Goal: Task Accomplishment & Management: Complete application form

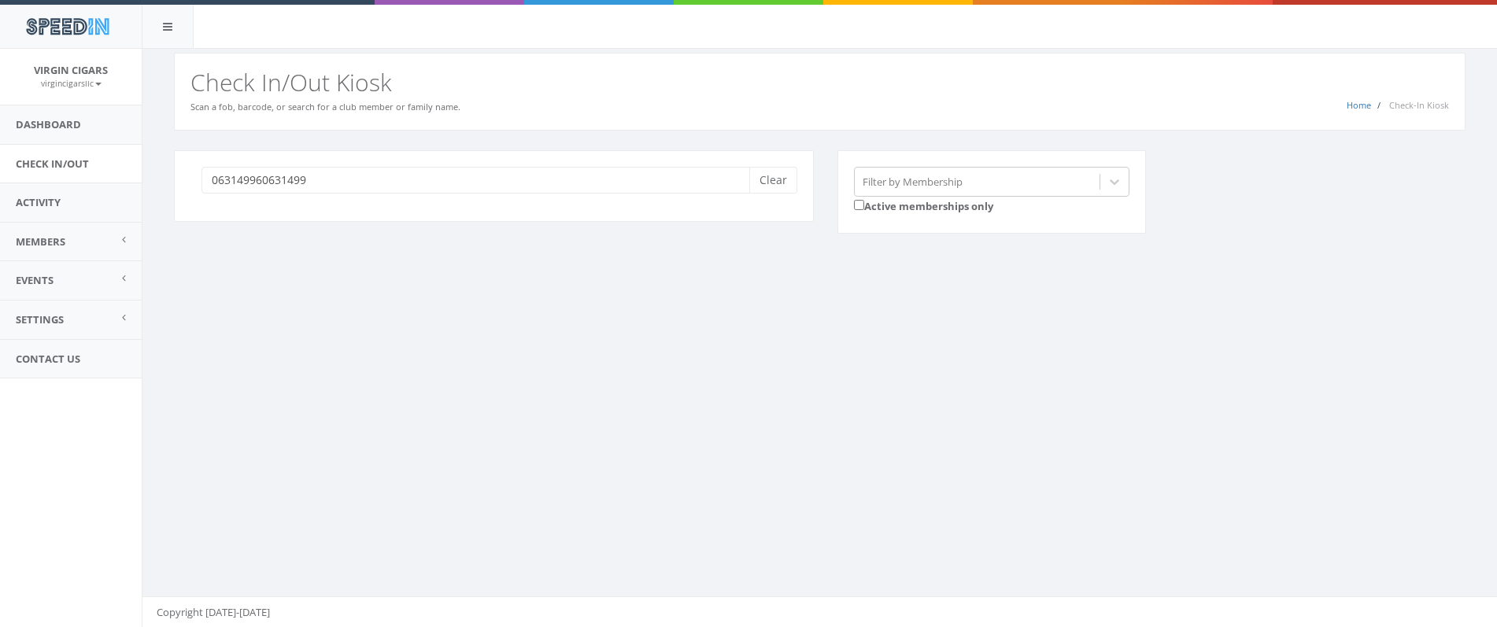
type input "0631499606314996"
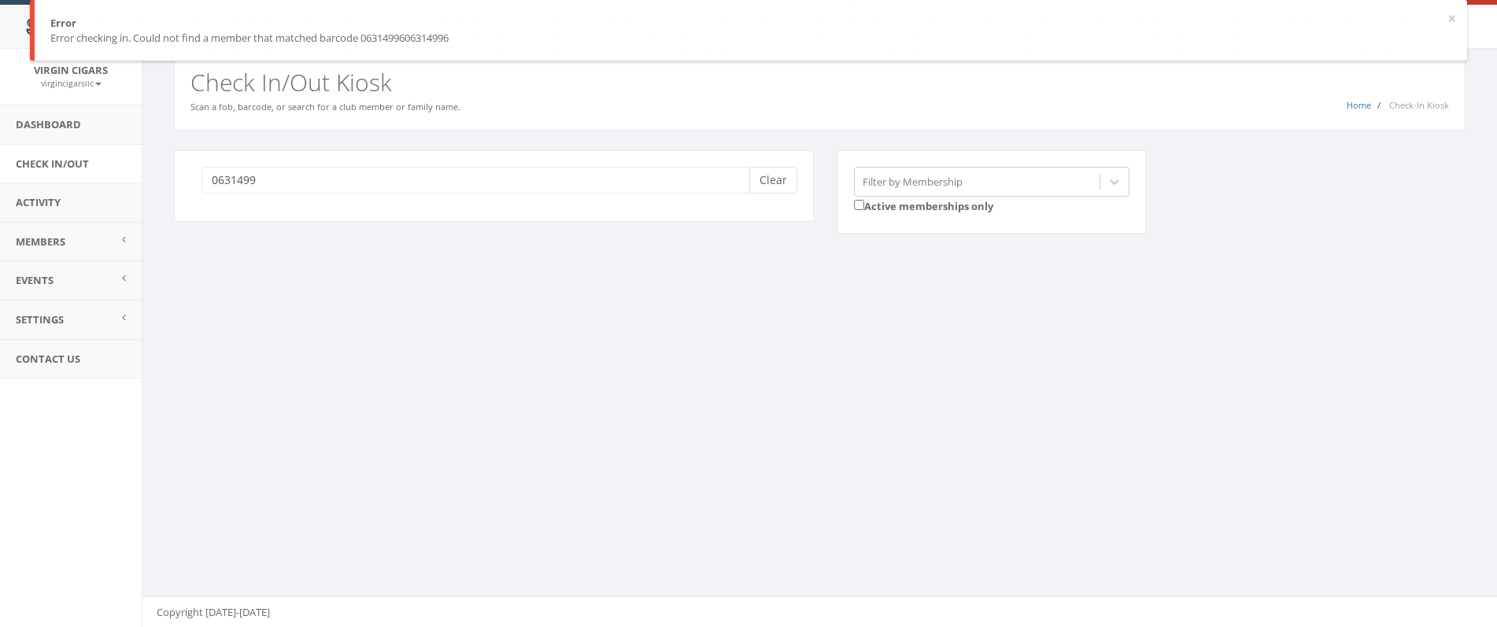
type input "06314996"
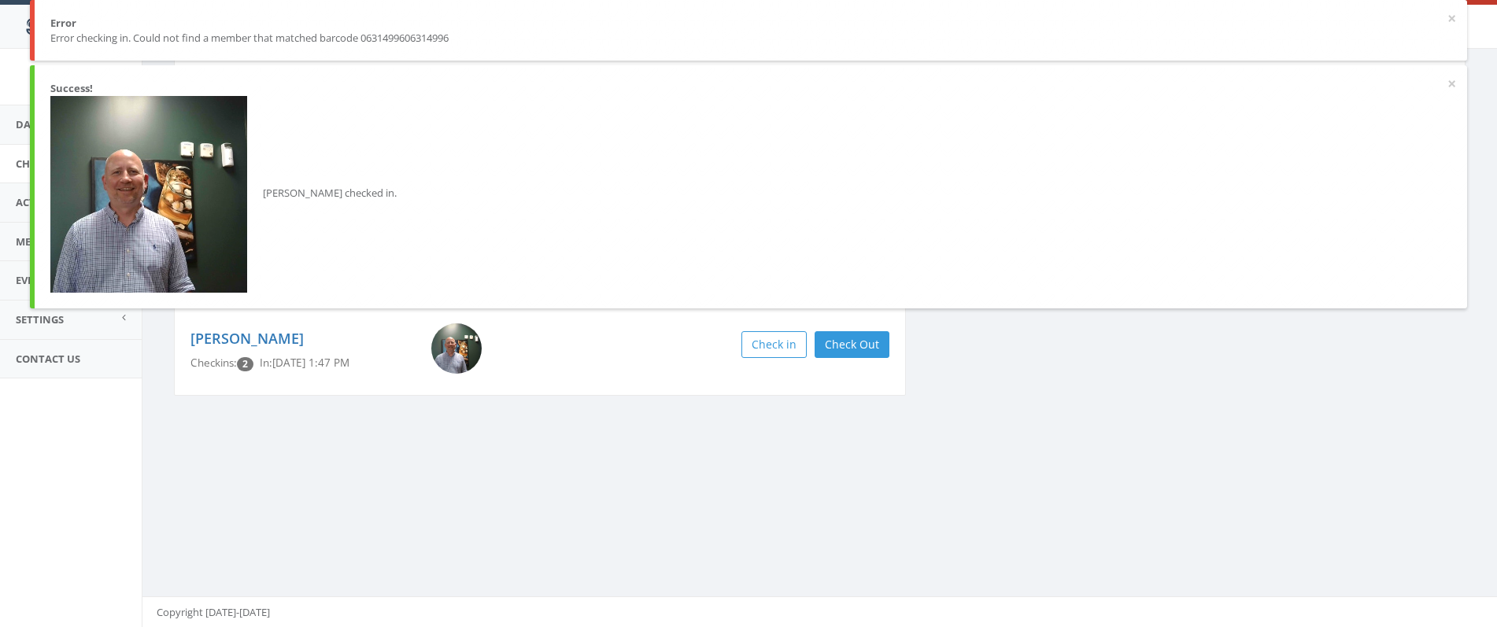
click at [671, 483] on div "You are using Internet Explorer, which is an old, insecure browser that does no…" at bounding box center [820, 338] width 1356 height 579
drag, startPoint x: 1136, startPoint y: 507, endPoint x: 1027, endPoint y: 439, distance: 129.1
click at [1136, 506] on div "You are using Internet Explorer, which is an old, insecure browser that does no…" at bounding box center [820, 338] width 1356 height 579
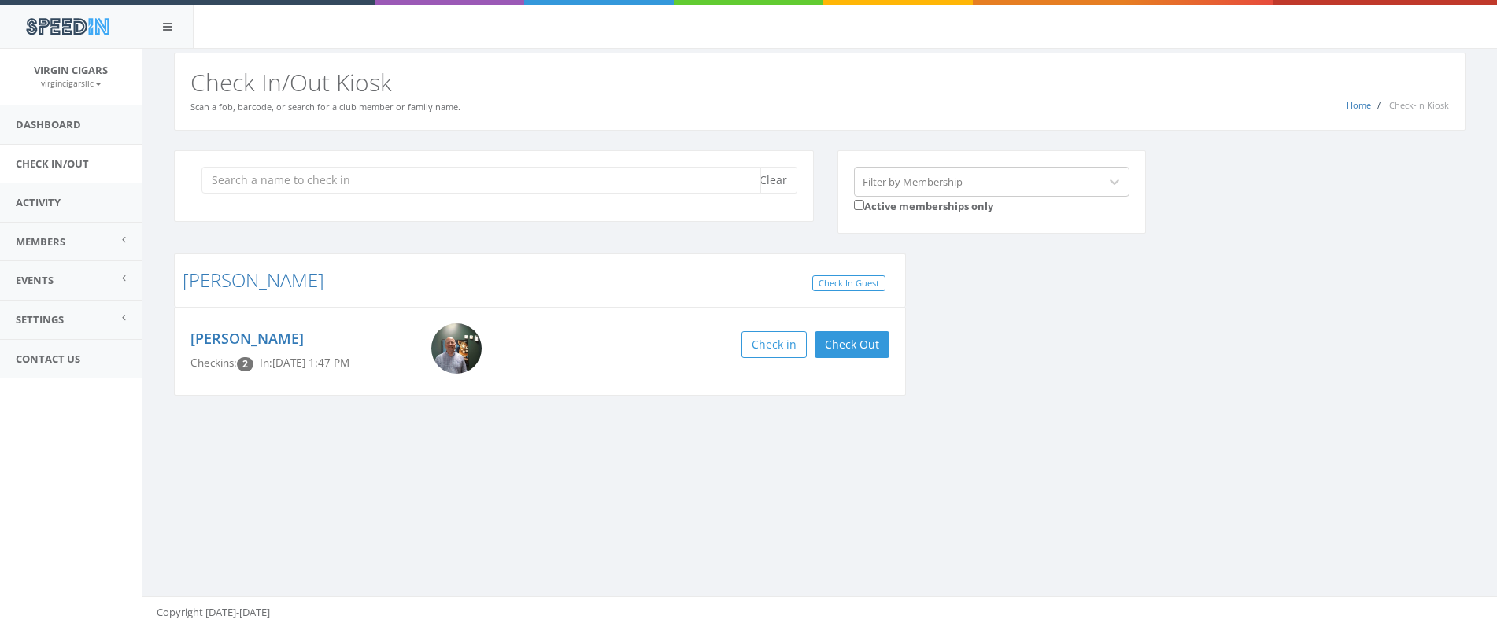
click at [698, 179] on input "search" at bounding box center [482, 180] width 560 height 27
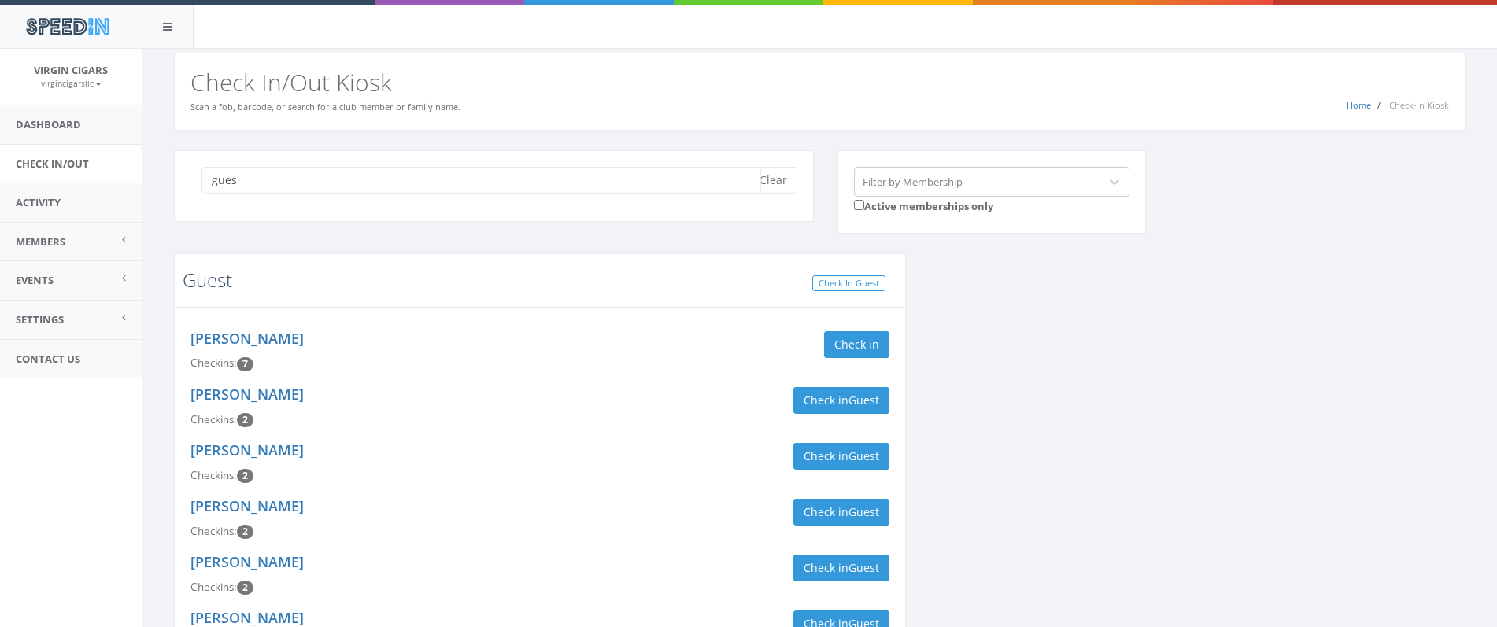
type input "gues"
click at [210, 286] on link "Guest" at bounding box center [208, 280] width 50 height 26
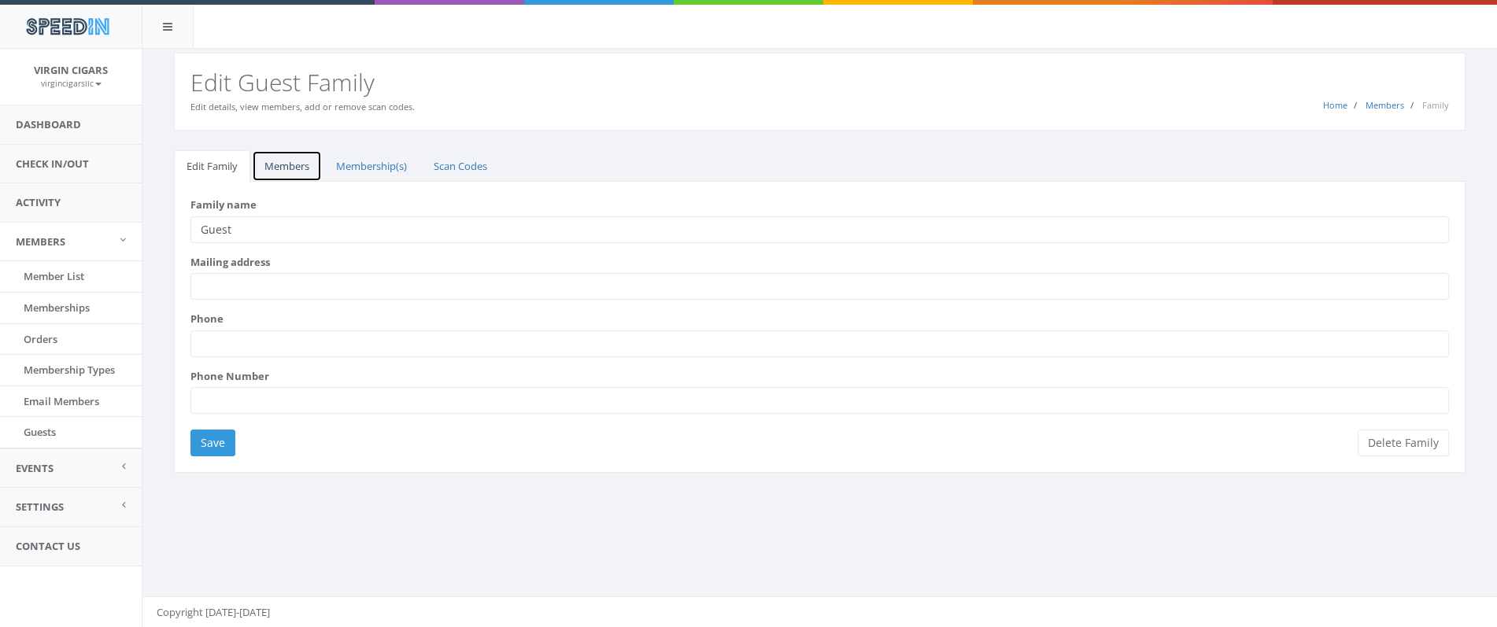
click at [296, 165] on link "Members" at bounding box center [287, 166] width 70 height 32
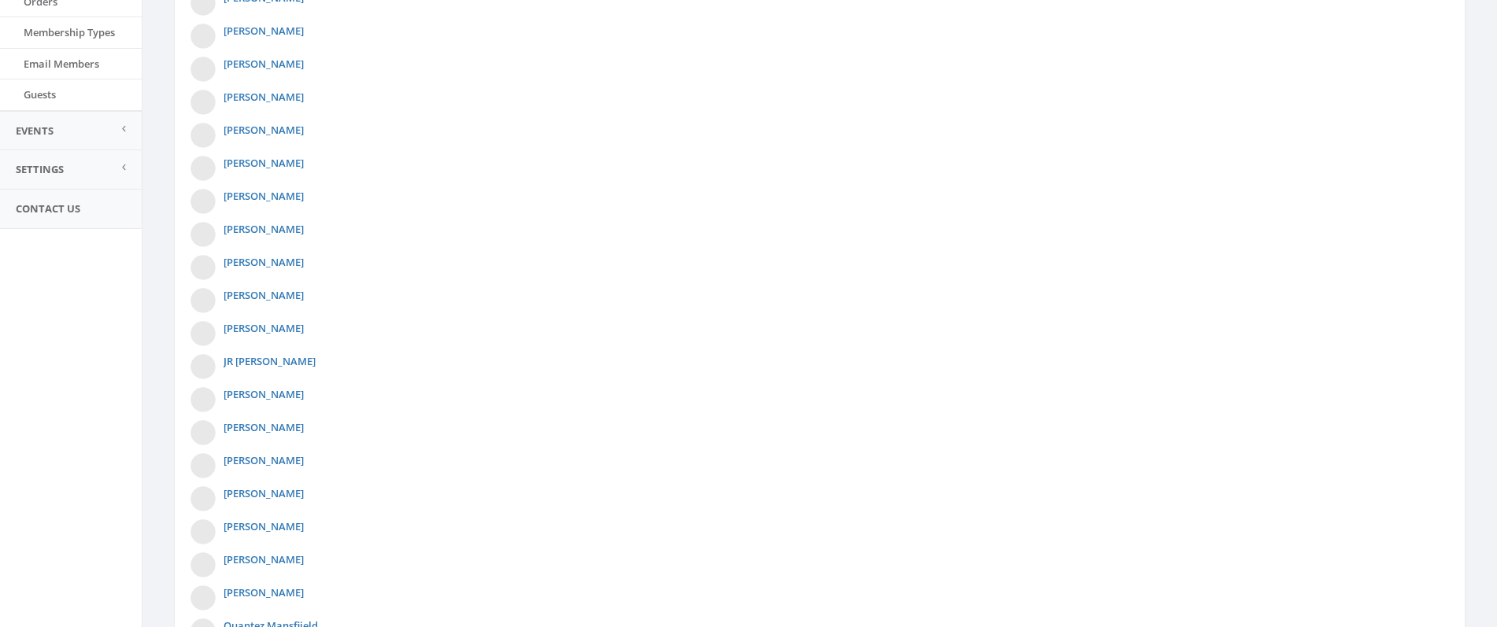
scroll to position [754, 0]
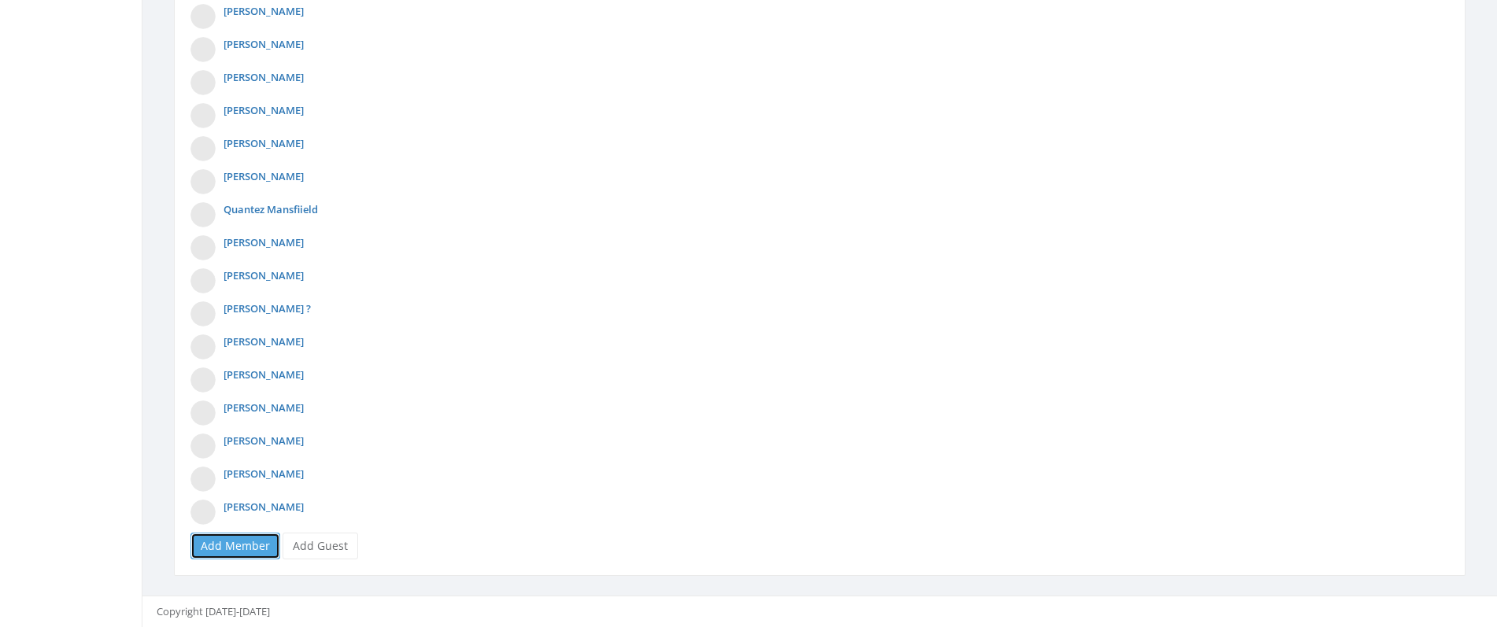
click at [261, 553] on link "Add Member" at bounding box center [236, 546] width 90 height 27
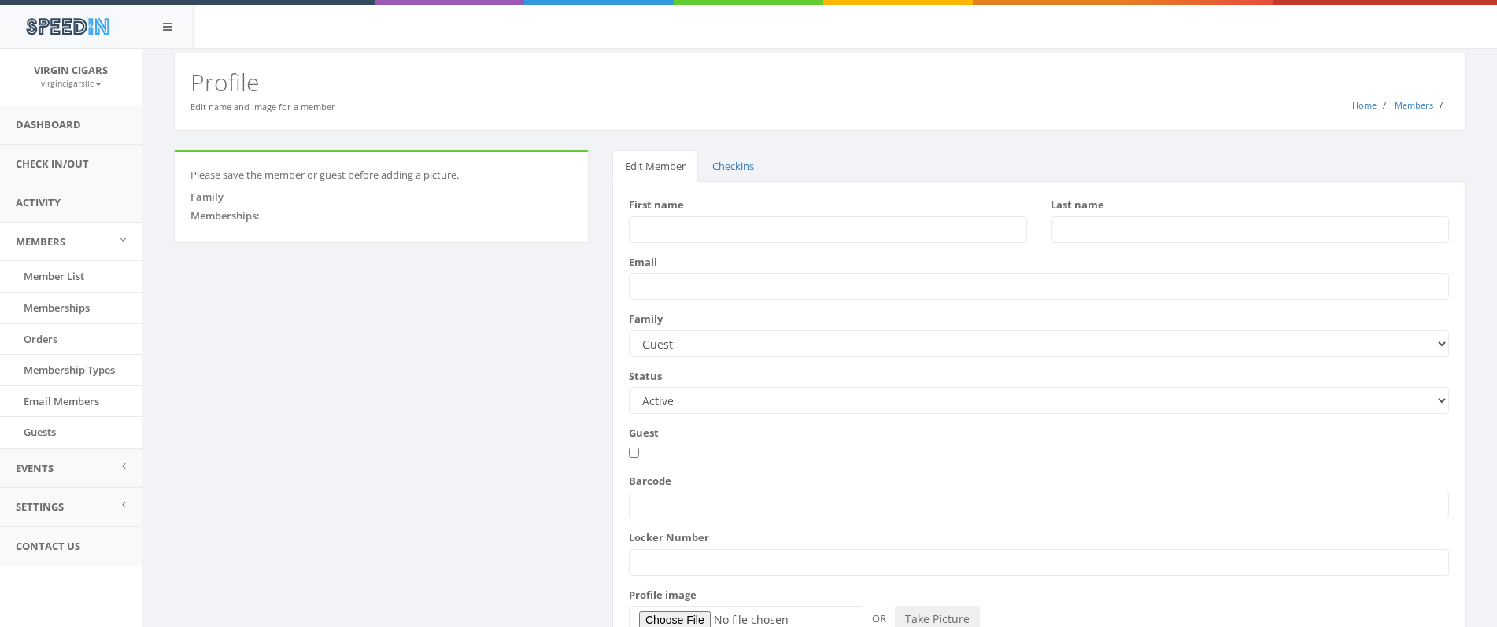
click at [706, 221] on input "First name" at bounding box center [828, 230] width 398 height 27
type input "[PERSON_NAME]"
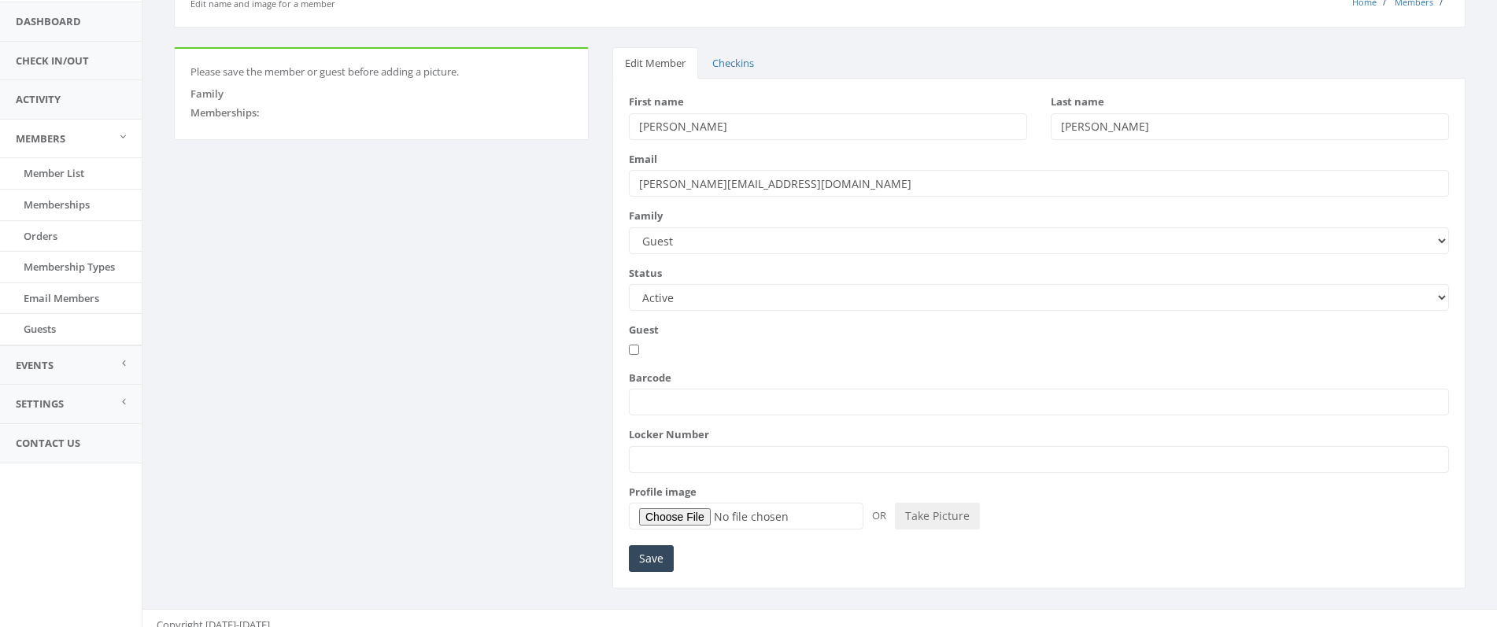
scroll to position [116, 0]
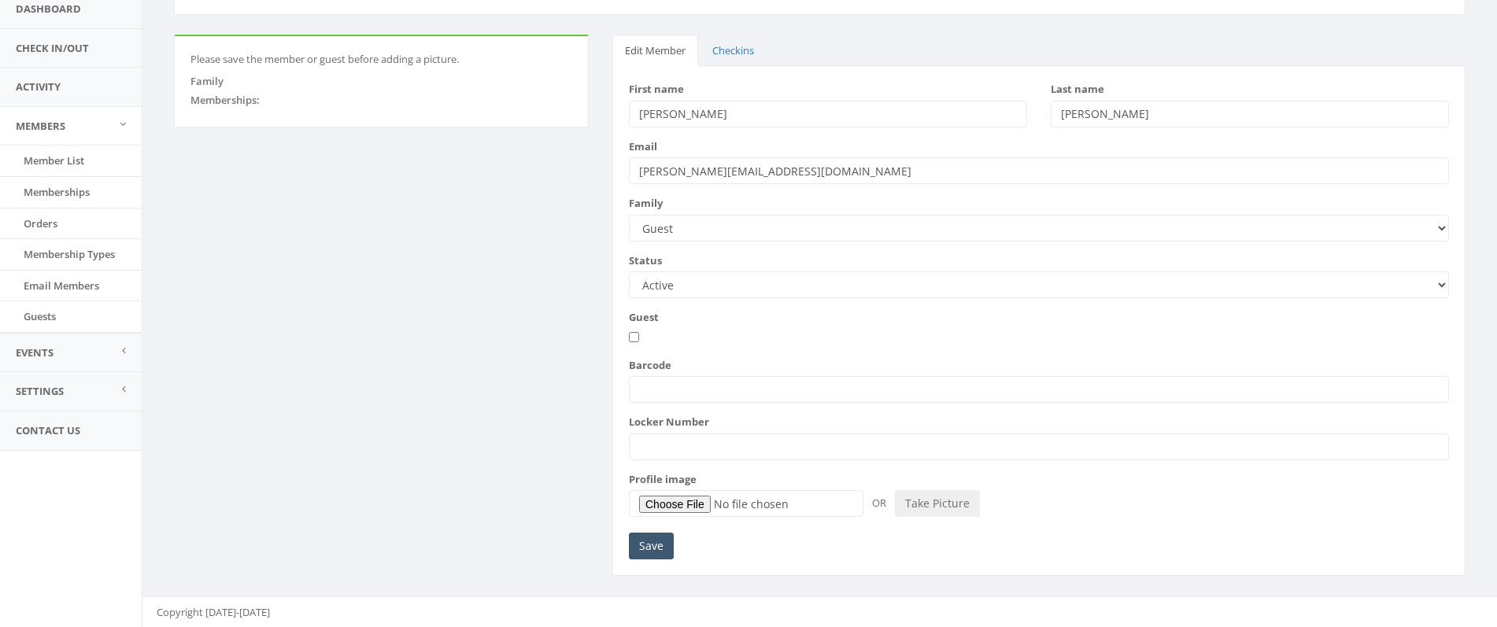
type input "[PERSON_NAME][EMAIL_ADDRESS][DOMAIN_NAME]"
click at [656, 547] on input "Save" at bounding box center [651, 546] width 45 height 27
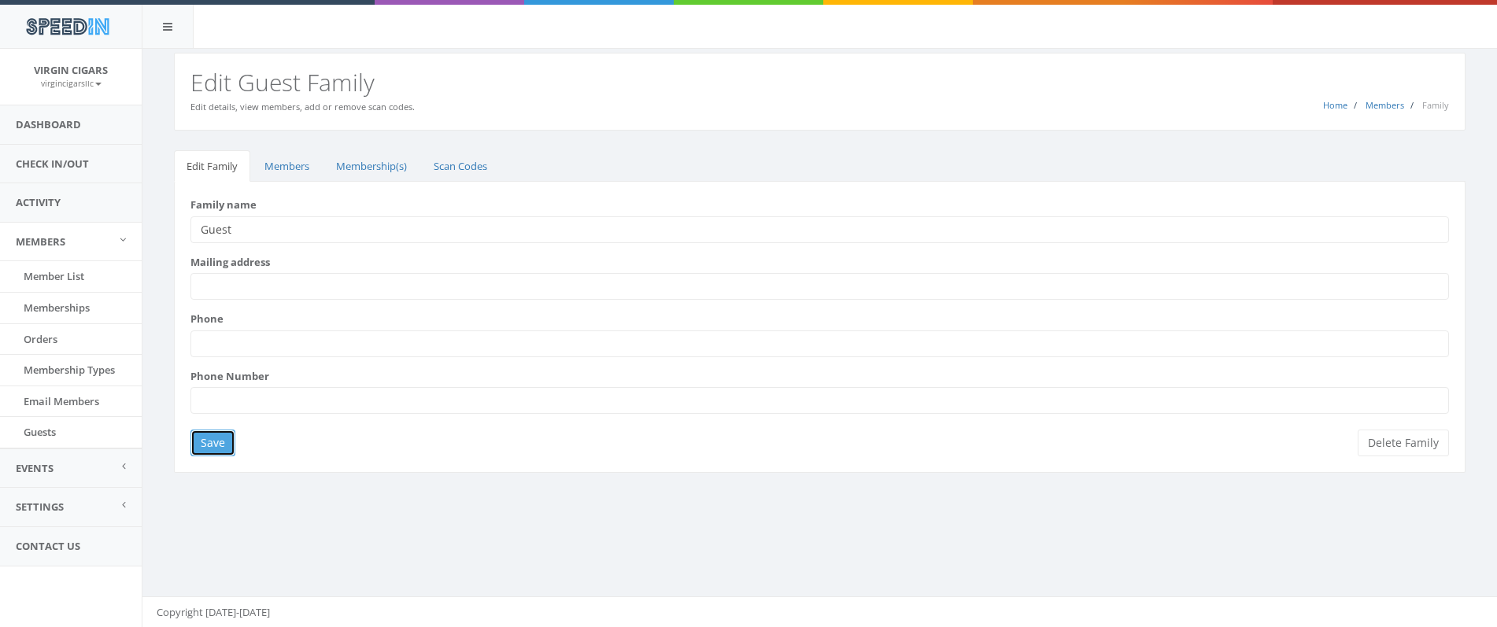
click at [215, 448] on input "Save" at bounding box center [213, 443] width 45 height 27
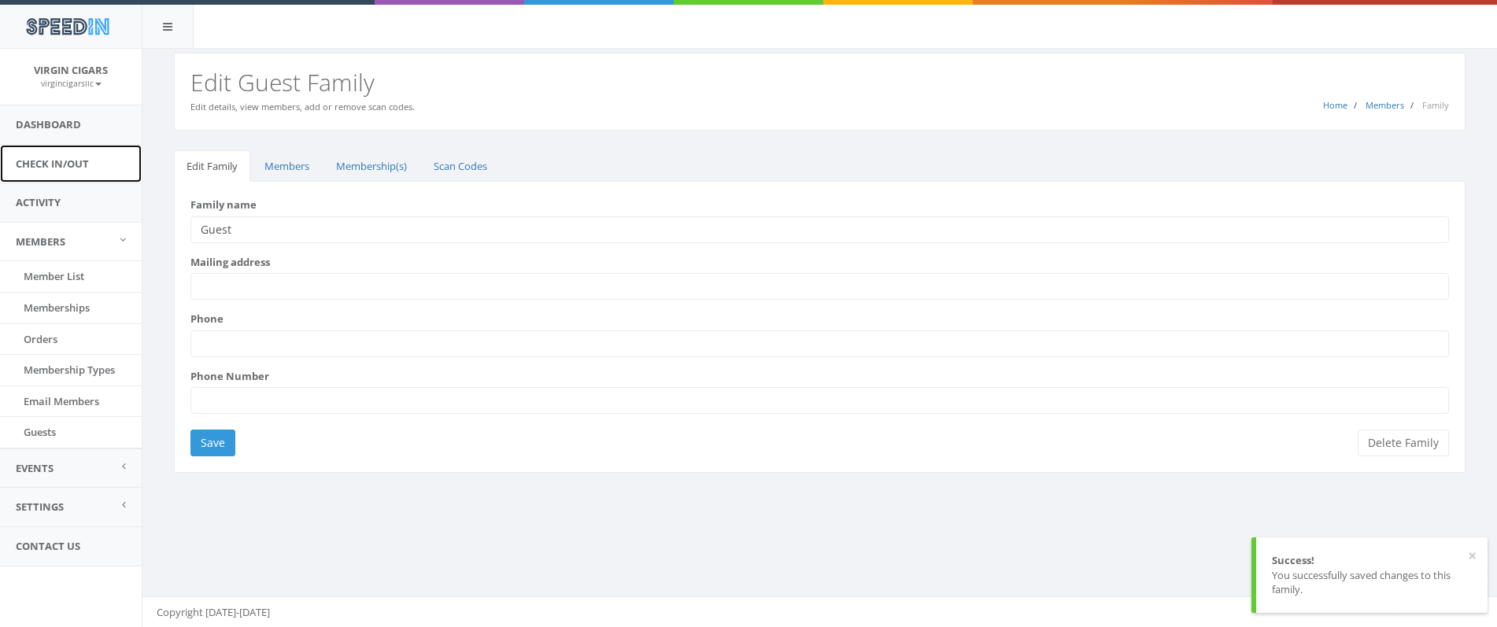
click at [68, 163] on link "Check In/Out" at bounding box center [71, 164] width 142 height 39
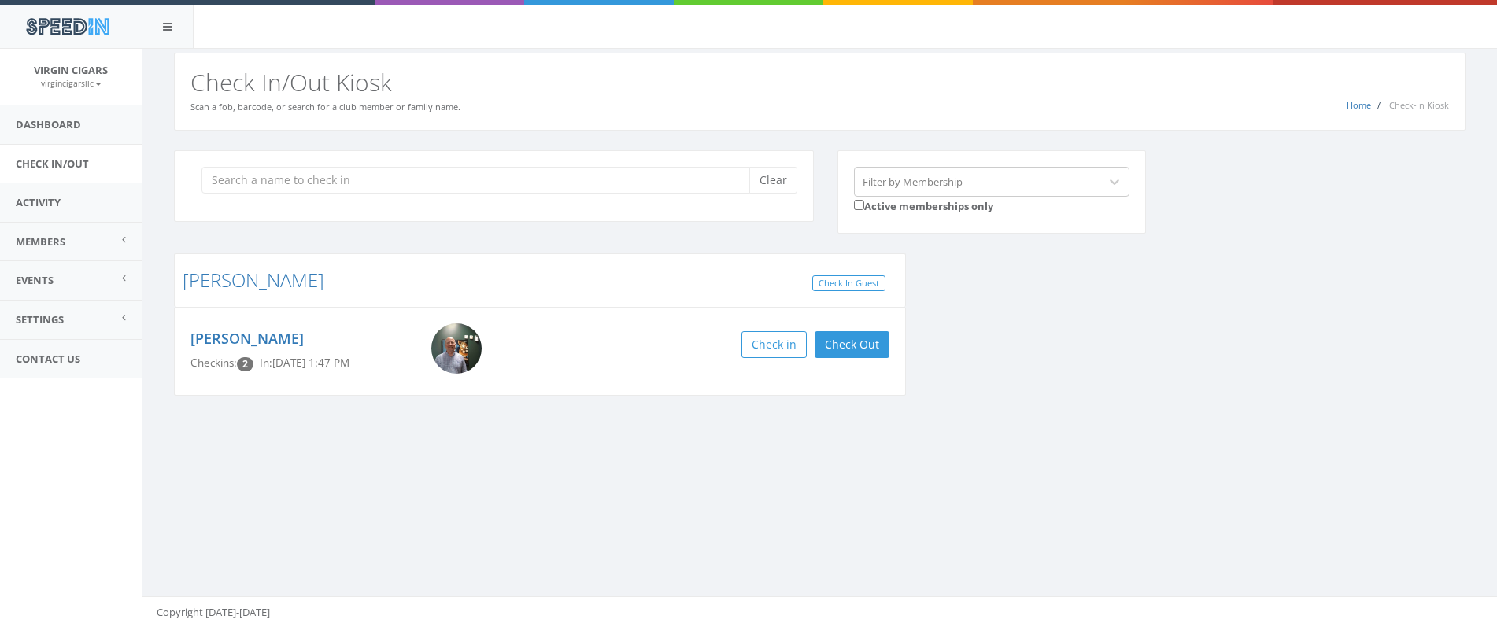
drag, startPoint x: 568, startPoint y: 183, endPoint x: 595, endPoint y: 172, distance: 30.0
click at [587, 174] on input "search" at bounding box center [482, 180] width 560 height 27
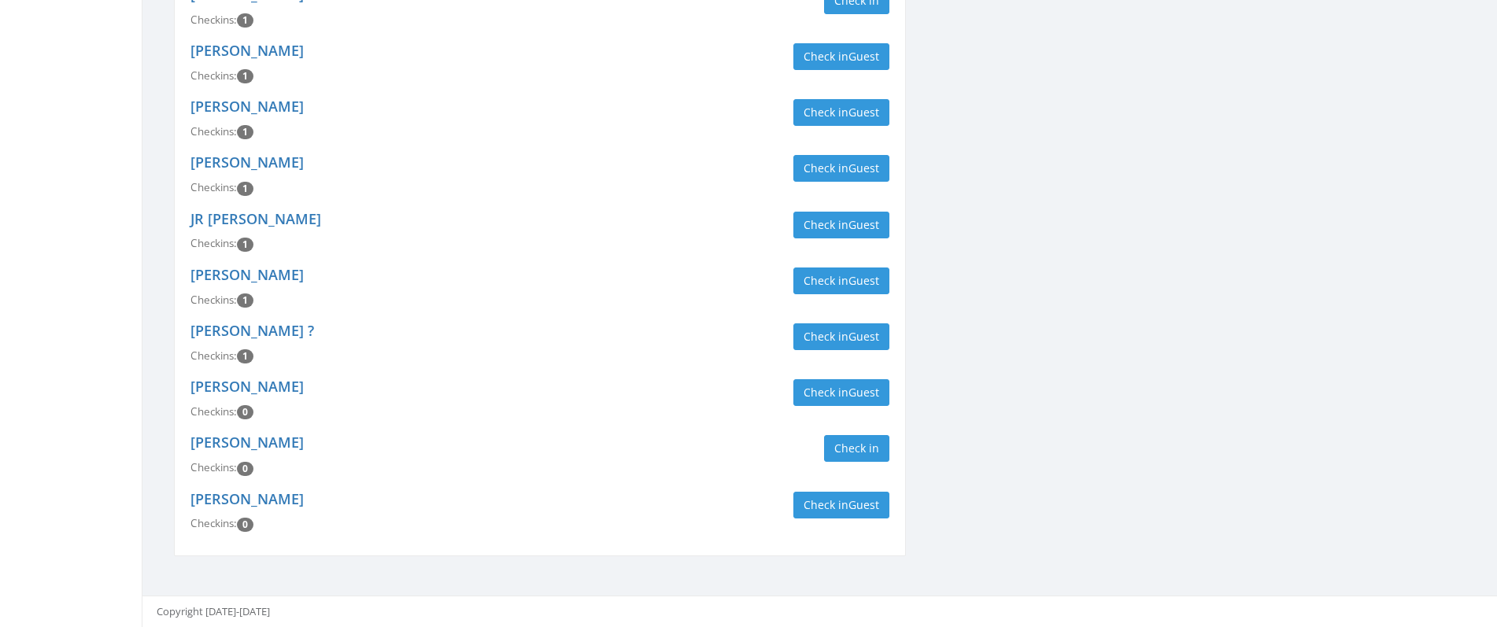
scroll to position [1632, 0]
type input "[PERSON_NAME]"
click at [863, 450] on button "Check in" at bounding box center [856, 449] width 65 height 27
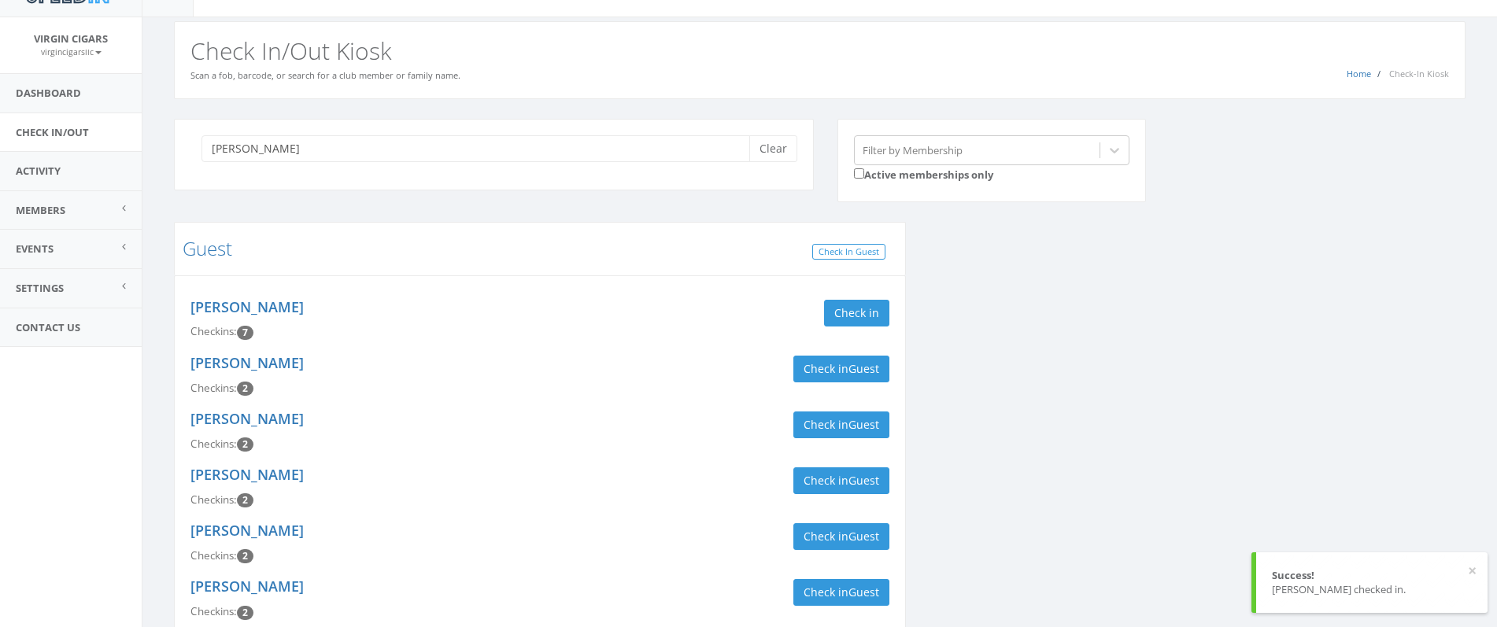
scroll to position [0, 0]
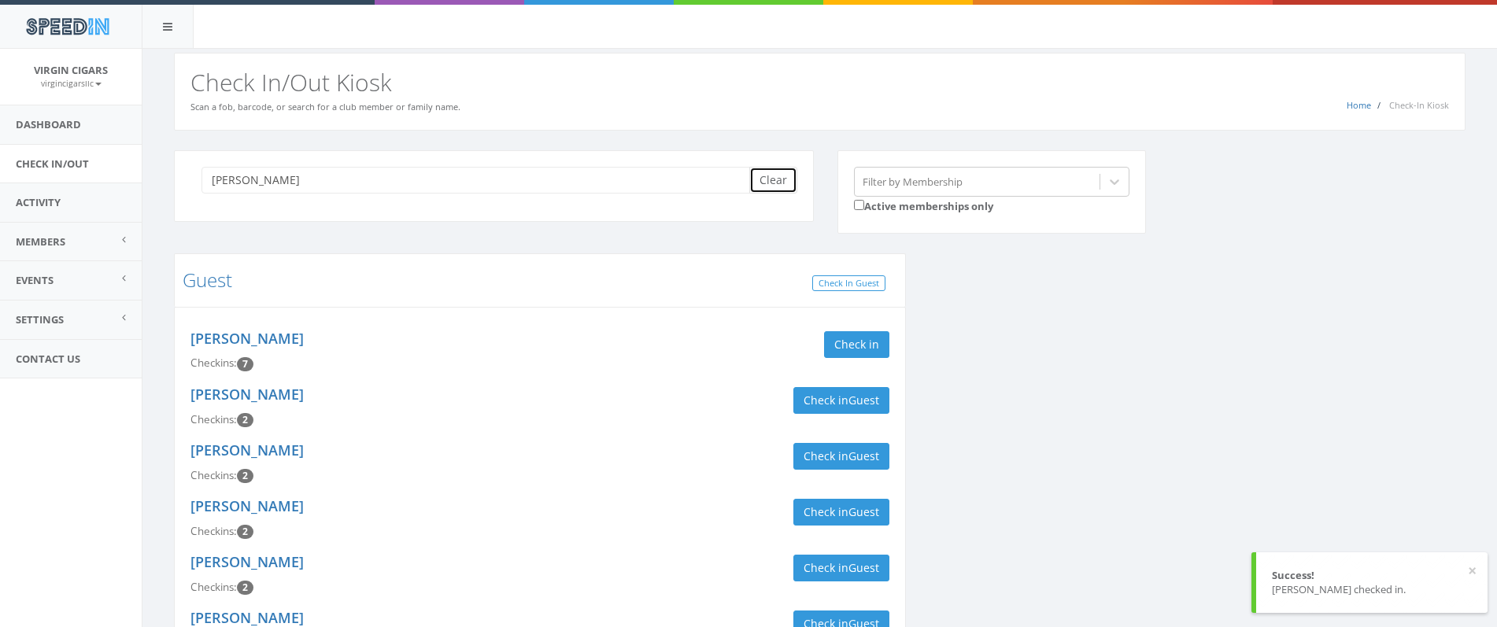
click at [779, 187] on button "Clear" at bounding box center [774, 180] width 48 height 27
